Goal: Task Accomplishment & Management: Manage account settings

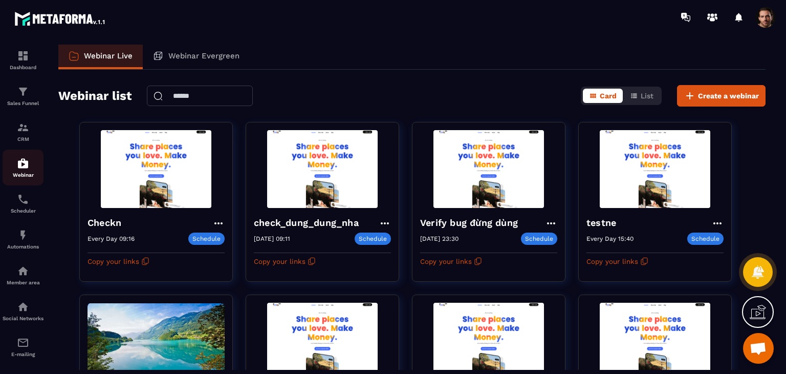
click at [20, 172] on div "Webinar" at bounding box center [23, 167] width 41 height 20
click at [19, 100] on div "Sales Funnel" at bounding box center [23, 95] width 41 height 20
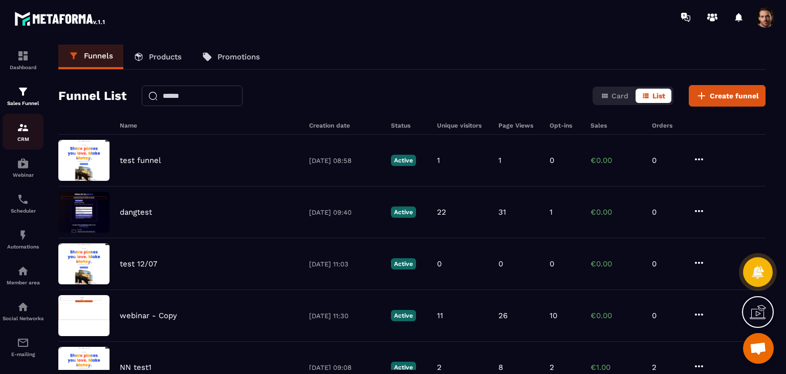
click at [20, 135] on div "CRM" at bounding box center [23, 131] width 41 height 20
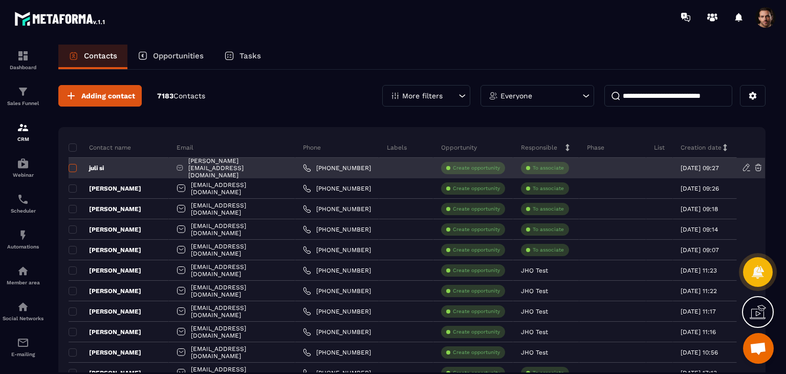
click at [73, 170] on span at bounding box center [73, 168] width 8 height 8
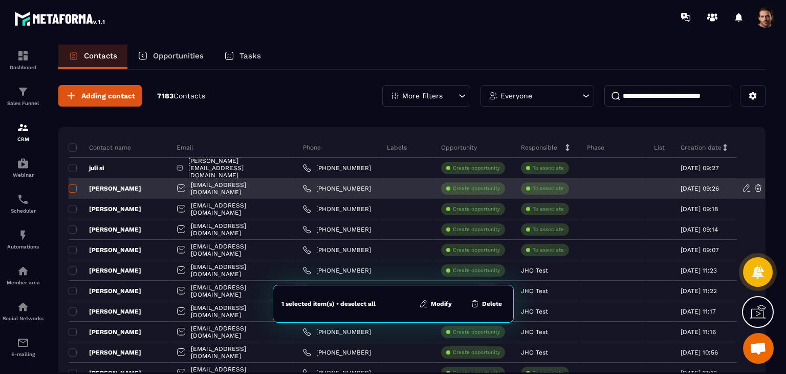
click at [72, 190] on span at bounding box center [73, 188] width 8 height 8
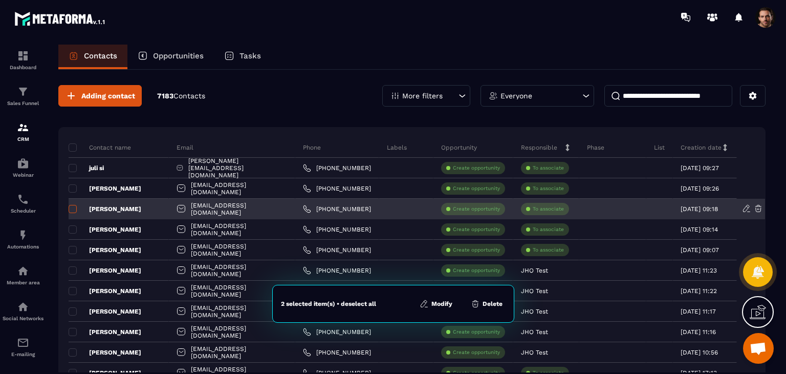
click at [72, 210] on span at bounding box center [73, 209] width 8 height 8
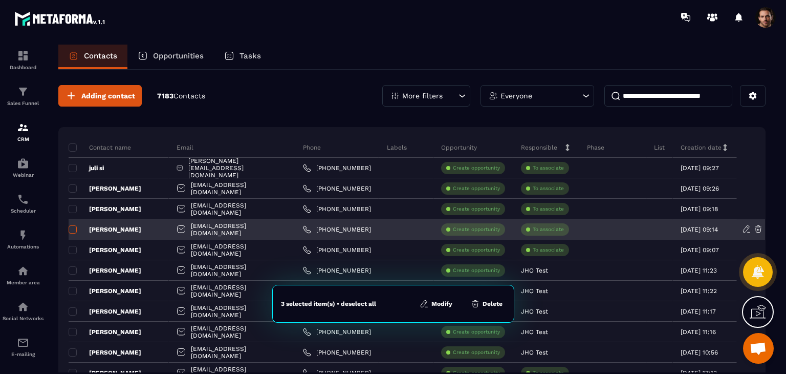
click at [70, 231] on span at bounding box center [73, 229] width 8 height 8
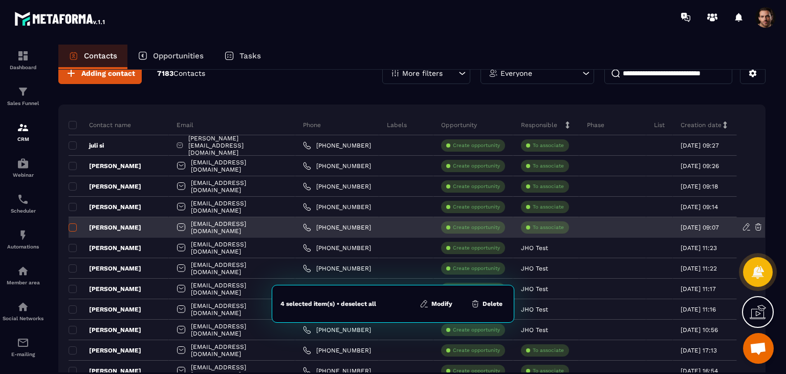
click at [71, 229] on span at bounding box center [73, 227] width 8 height 8
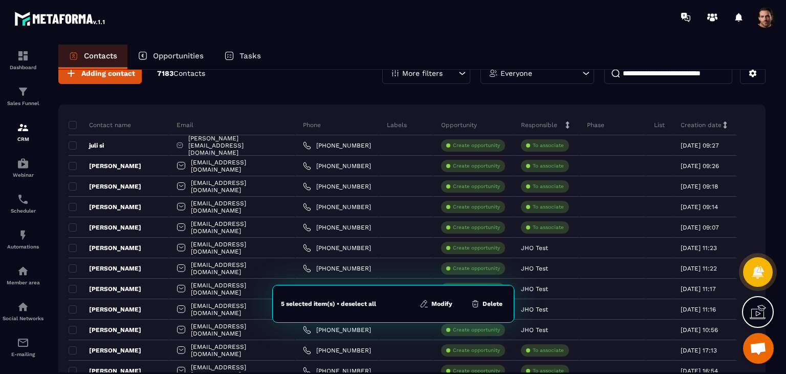
scroll to position [30, 0]
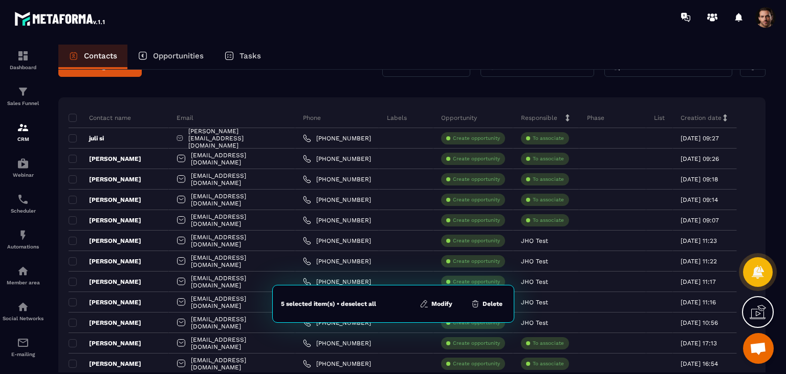
click at [487, 302] on button "Delete" at bounding box center [487, 303] width 38 height 10
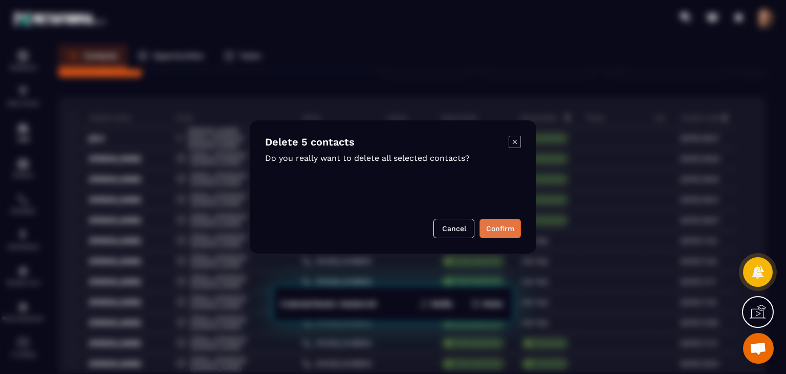
click at [499, 232] on button "Confirm" at bounding box center [499, 227] width 41 height 19
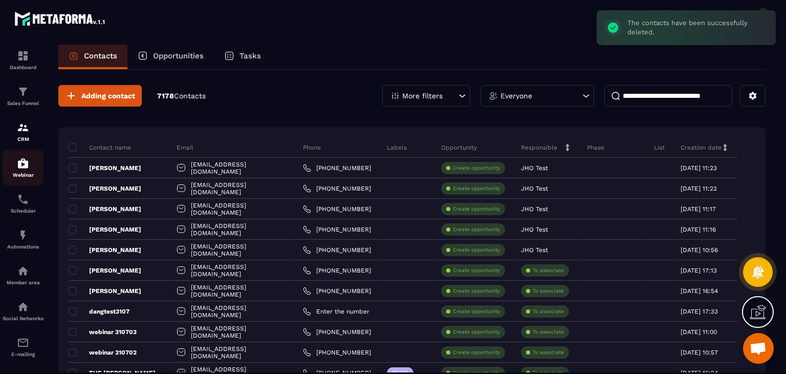
click at [30, 178] on p "Webinar" at bounding box center [23, 175] width 41 height 6
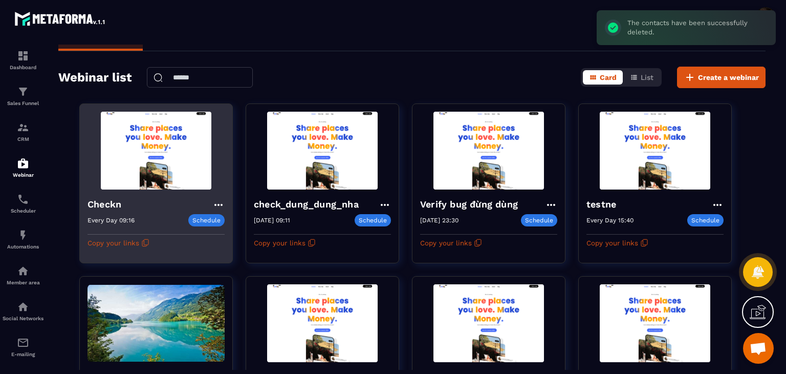
scroll to position [18, 0]
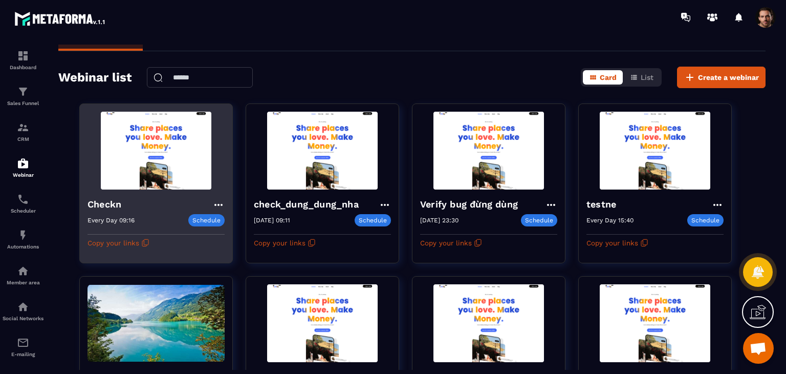
click at [218, 200] on icon at bounding box center [218, 205] width 12 height 12
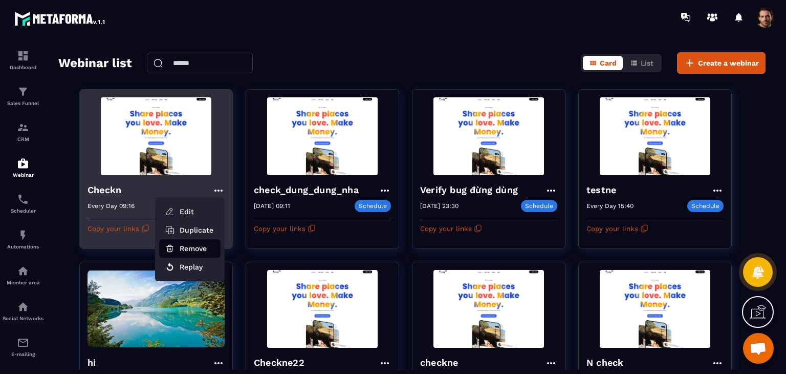
scroll to position [32, 0]
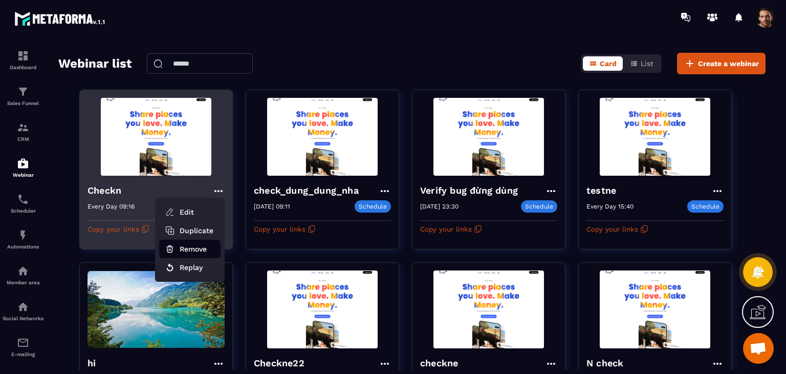
click at [201, 246] on button "Remove" at bounding box center [189, 248] width 61 height 18
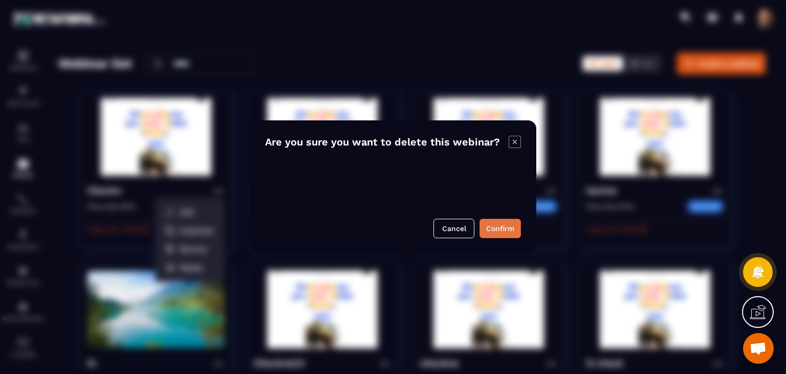
click at [493, 232] on button "Confirm" at bounding box center [499, 227] width 41 height 19
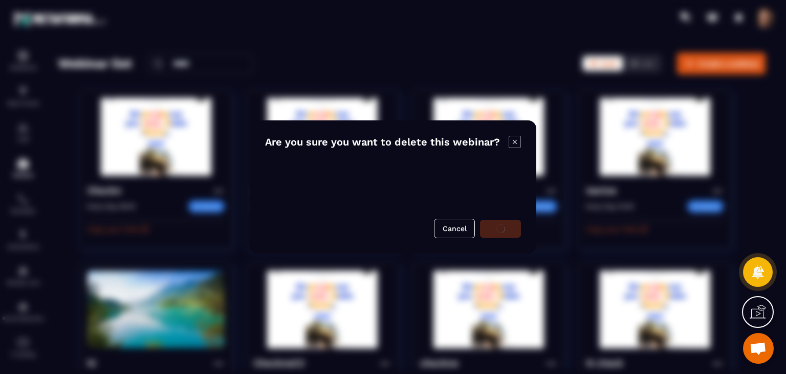
scroll to position [32, 0]
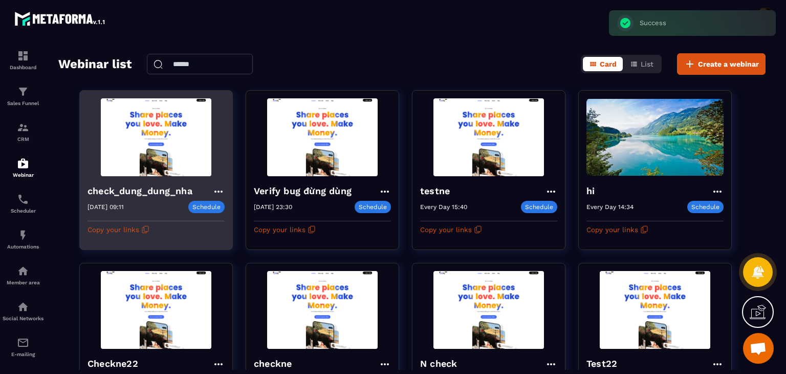
click at [216, 192] on icon at bounding box center [218, 191] width 12 height 12
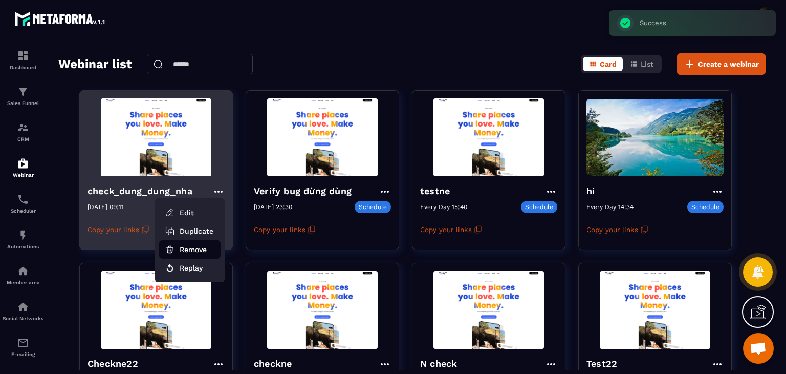
click at [211, 250] on button "Remove" at bounding box center [189, 249] width 61 height 18
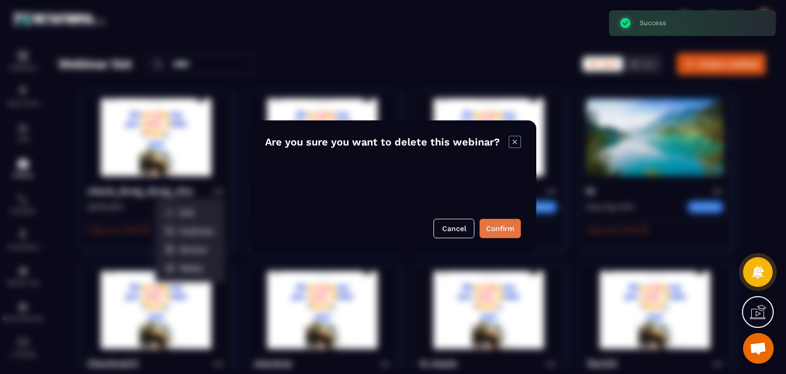
click at [484, 228] on button "Confirm" at bounding box center [499, 227] width 41 height 19
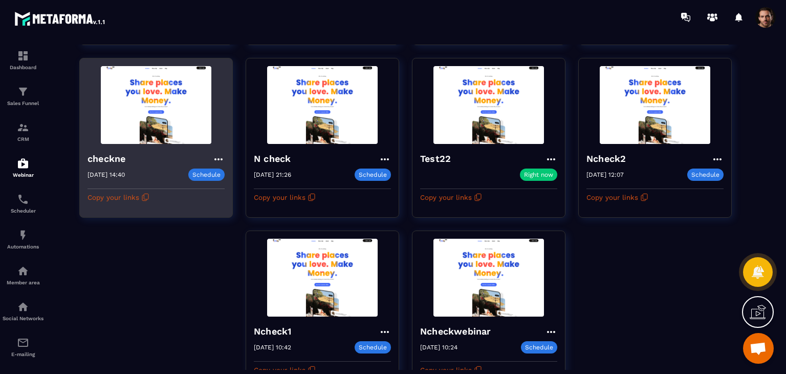
scroll to position [319, 0]
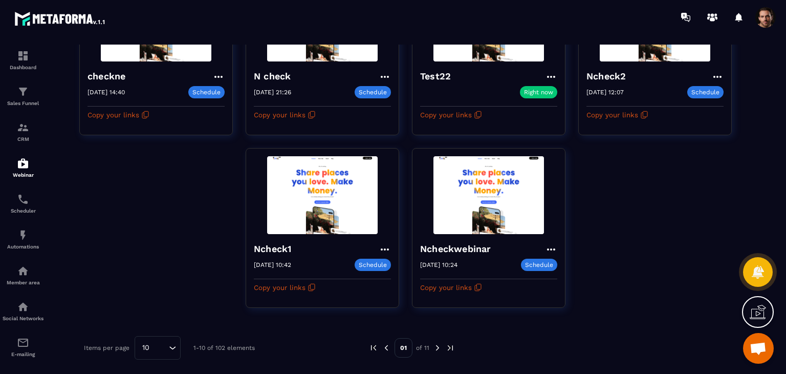
click at [440, 344] on img at bounding box center [437, 347] width 9 height 9
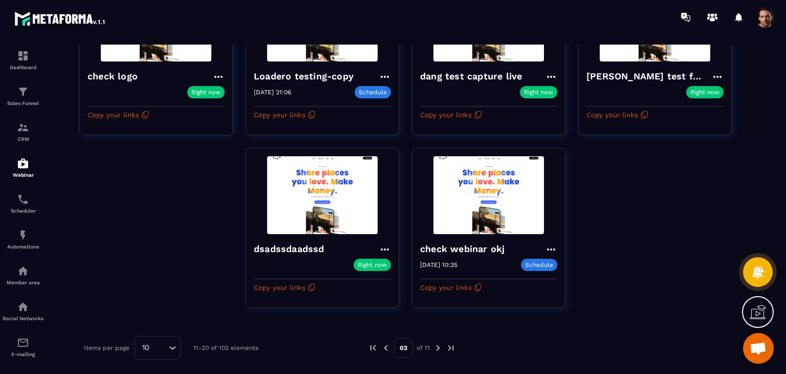
click at [441, 345] on img at bounding box center [437, 347] width 9 height 9
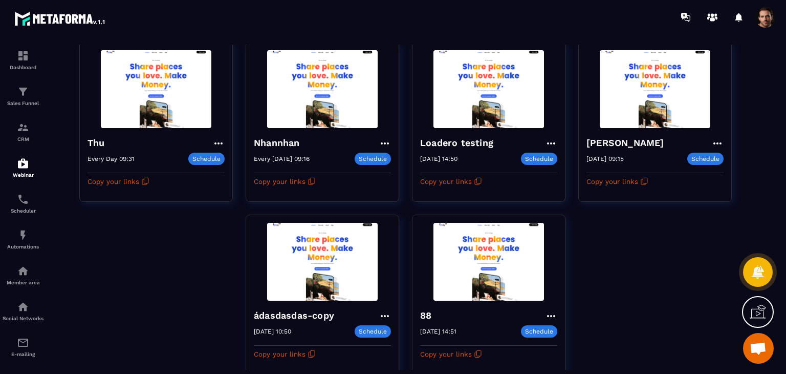
scroll to position [258, 0]
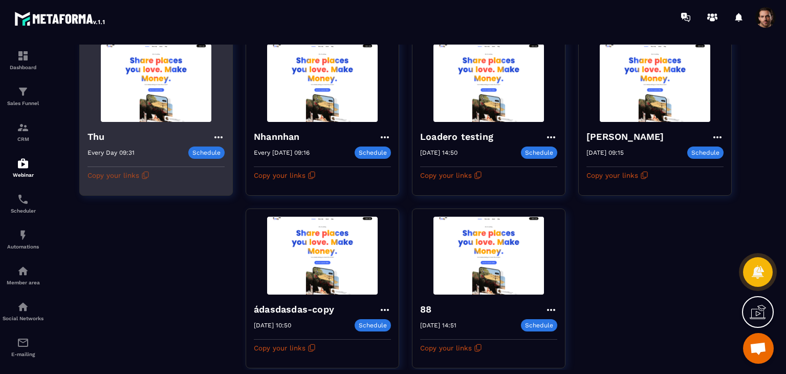
click at [145, 177] on icon "button" at bounding box center [145, 175] width 8 height 8
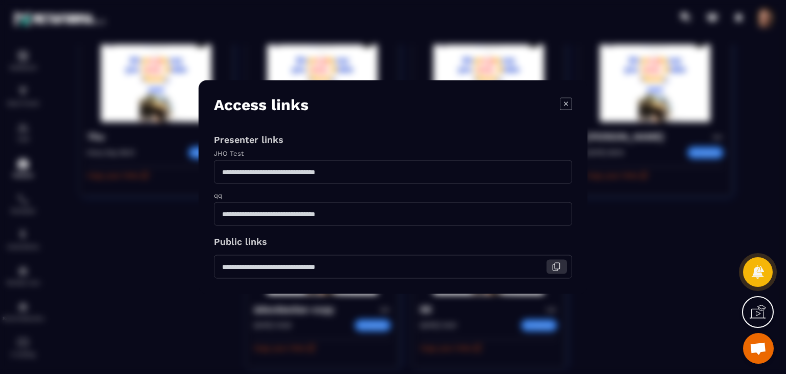
click at [555, 269] on icon "Modal window" at bounding box center [556, 266] width 9 height 9
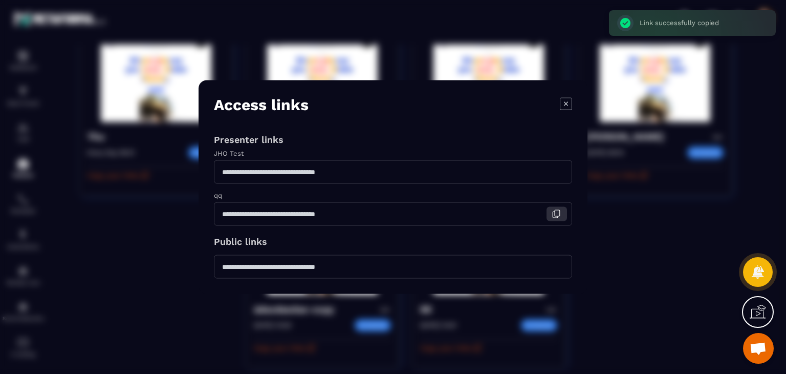
click at [555, 212] on icon "Modal window" at bounding box center [557, 213] width 5 height 6
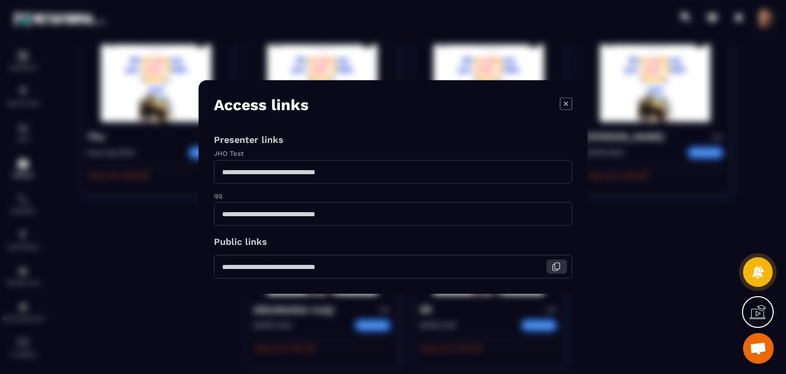
click at [558, 268] on icon "Modal window" at bounding box center [556, 266] width 9 height 9
click at [568, 99] on icon "Modal window" at bounding box center [566, 103] width 12 height 12
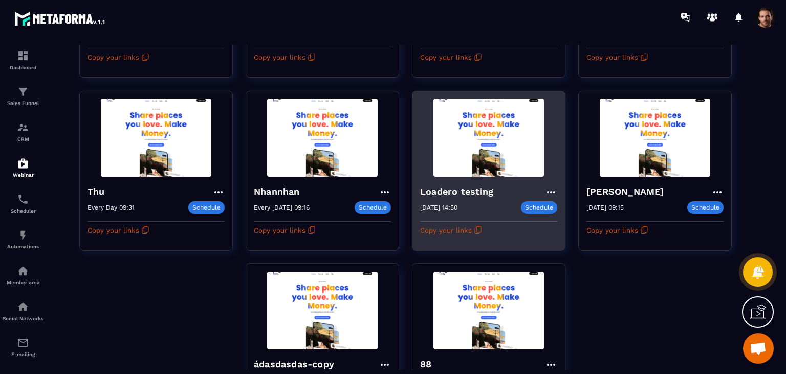
scroll to position [0, 0]
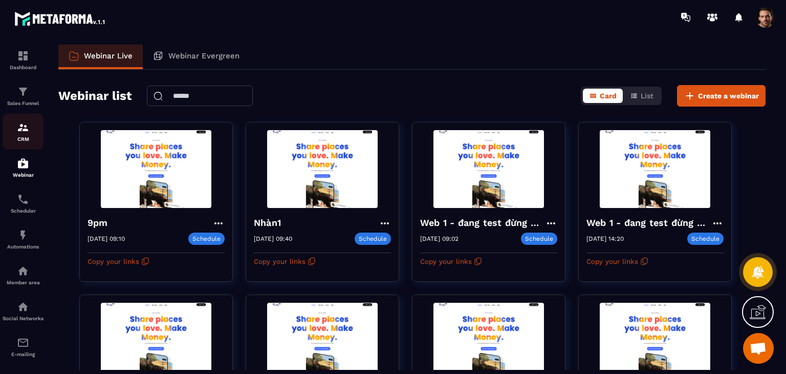
click at [18, 125] on img at bounding box center [23, 127] width 12 height 12
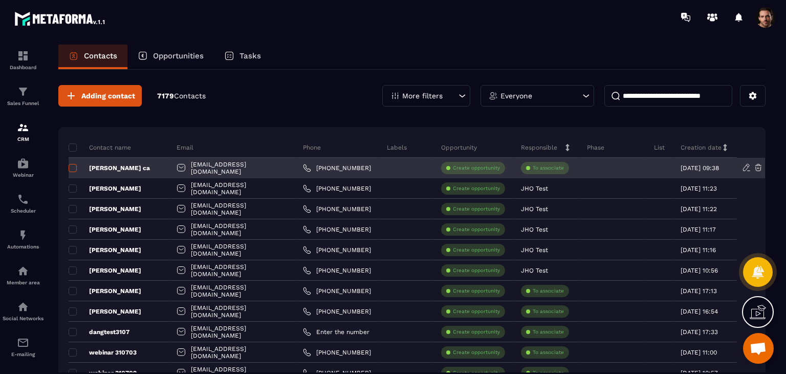
click at [72, 168] on span at bounding box center [73, 168] width 8 height 8
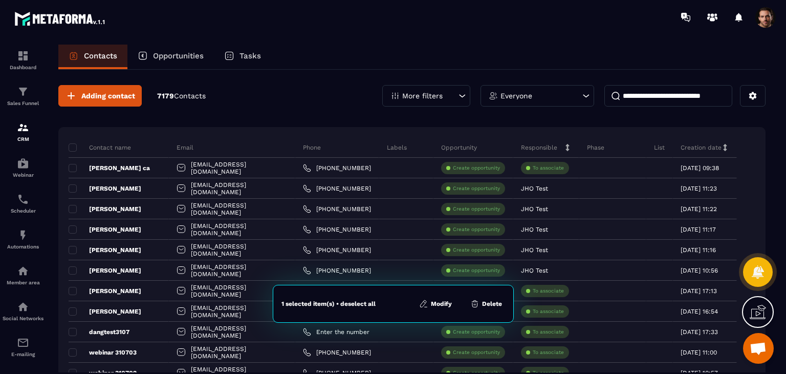
click at [489, 304] on button "Delete" at bounding box center [486, 303] width 38 height 10
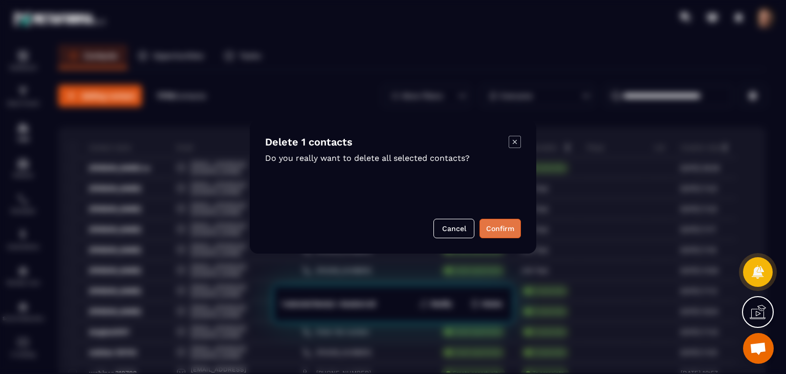
click at [514, 229] on button "Confirm" at bounding box center [499, 227] width 41 height 19
